Goal: Communication & Community: Answer question/provide support

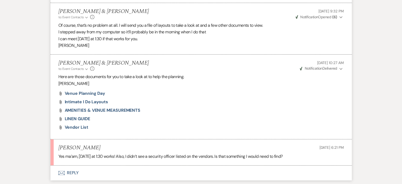
scroll to position [661, 0]
click at [79, 130] on span "Vendor List" at bounding box center [77, 127] width 24 height 6
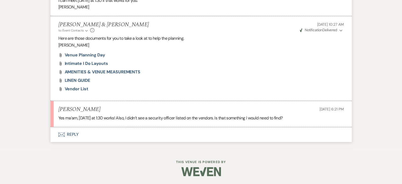
click at [61, 135] on icon "Envelope" at bounding box center [61, 134] width 6 height 4
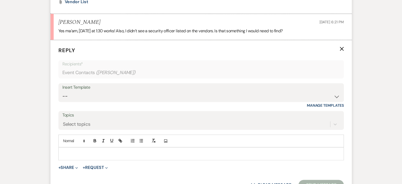
scroll to position [787, 0]
click at [64, 156] on p at bounding box center [201, 153] width 277 height 6
click at [61, 158] on div "940-315-1144" at bounding box center [201, 153] width 285 height 12
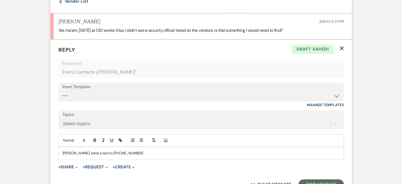
click at [134, 156] on p "Jerrod Nortman, send a text to 940-315-1144" at bounding box center [201, 153] width 277 height 6
click at [137, 156] on p "Jerrod Nortman, send a text to 940-315-1144. (he's listed with the ice vendor" at bounding box center [201, 153] width 277 height 6
click at [188, 156] on p "Jerrod Nortman, send a text to 940-315-1144. (hHe's listed with the ice vendor" at bounding box center [201, 153] width 277 height 6
click at [137, 156] on p "Jerrod Nortman, send a text to 940-315-1144. (hHe's listed with the ice vendor.)" at bounding box center [201, 153] width 277 height 6
click at [190, 156] on p "Jerrod Nortman, send a text to 940-315-1144. (He's listed with the ice vendor.)" at bounding box center [201, 153] width 277 height 6
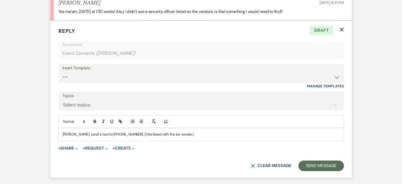
scroll to position [806, 0]
click at [322, 167] on button "Send Message" at bounding box center [320, 165] width 45 height 11
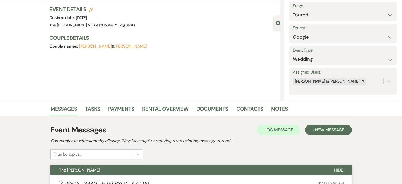
scroll to position [0, 0]
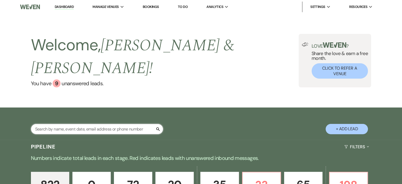
click at [115, 124] on input "text" at bounding box center [97, 129] width 132 height 10
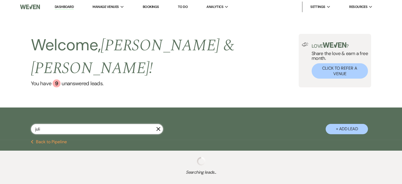
type input "[PERSON_NAME]"
select select "6"
select select "8"
select select "7"
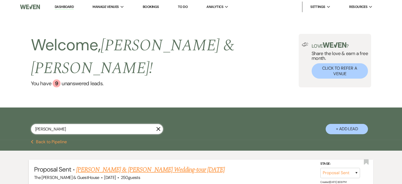
type input "[PERSON_NAME]"
click at [88, 165] on link "[PERSON_NAME] & [PERSON_NAME] Wedding-tour [DATE]" at bounding box center [150, 170] width 149 height 10
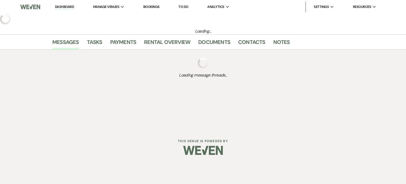
select select "6"
select select "5"
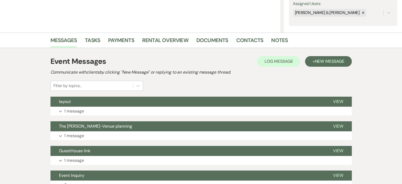
scroll to position [100, 0]
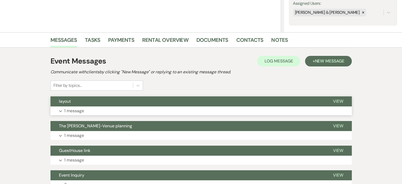
click at [69, 111] on p "1 message" at bounding box center [74, 110] width 20 height 7
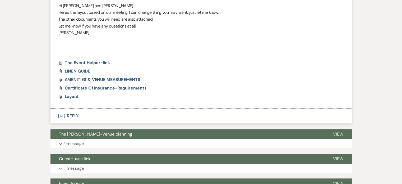
scroll to position [233, 0]
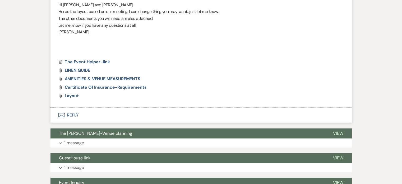
click at [62, 116] on icon "Envelope" at bounding box center [61, 115] width 6 height 4
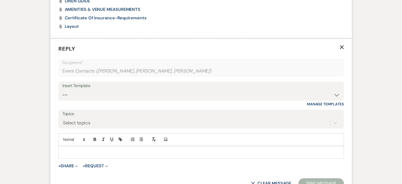
scroll to position [303, 0]
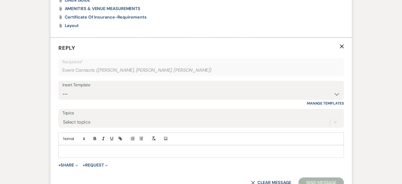
click at [73, 150] on p at bounding box center [201, 151] width 277 height 6
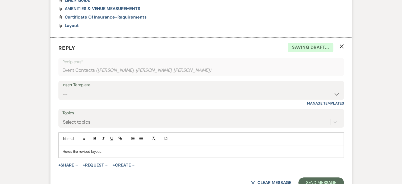
click at [68, 163] on button "+ Share Expand" at bounding box center [68, 165] width 20 height 4
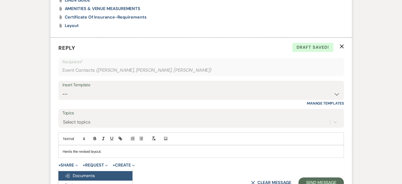
click at [68, 176] on use "button" at bounding box center [67, 176] width 4 height 4
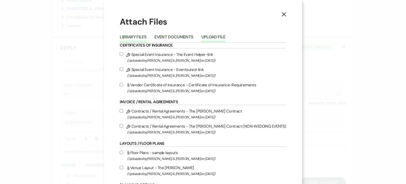
click at [217, 39] on button "Upload File" at bounding box center [213, 38] width 24 height 7
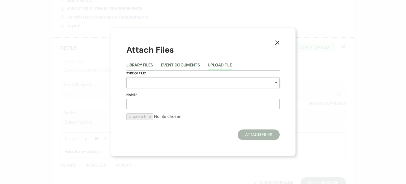
click at [155, 83] on select "Special Event Insurance Vendor Certificate of Insurance Contracts / Rental Agre…" at bounding box center [202, 82] width 153 height 10
select select "0"
click at [126, 77] on select "Special Event Insurance Vendor Certificate of Insurance Contracts / Rental Agre…" at bounding box center [202, 82] width 153 height 10
click at [141, 105] on input "Name*" at bounding box center [202, 104] width 153 height 10
type input "layout"
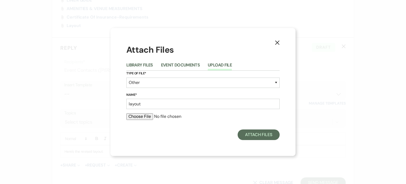
click at [147, 117] on input "file" at bounding box center [202, 116] width 153 height 6
type input "C:\fakepath\TABLE LAYOUTS-BAR AND BUFFET-[PERSON_NAME] & [PERSON_NAME].pdf"
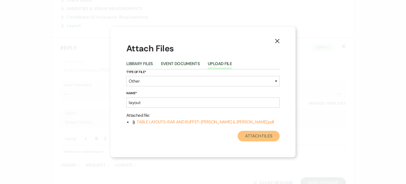
click at [245, 135] on button "Attach Files" at bounding box center [259, 136] width 42 height 11
